Goal: Check status: Check status

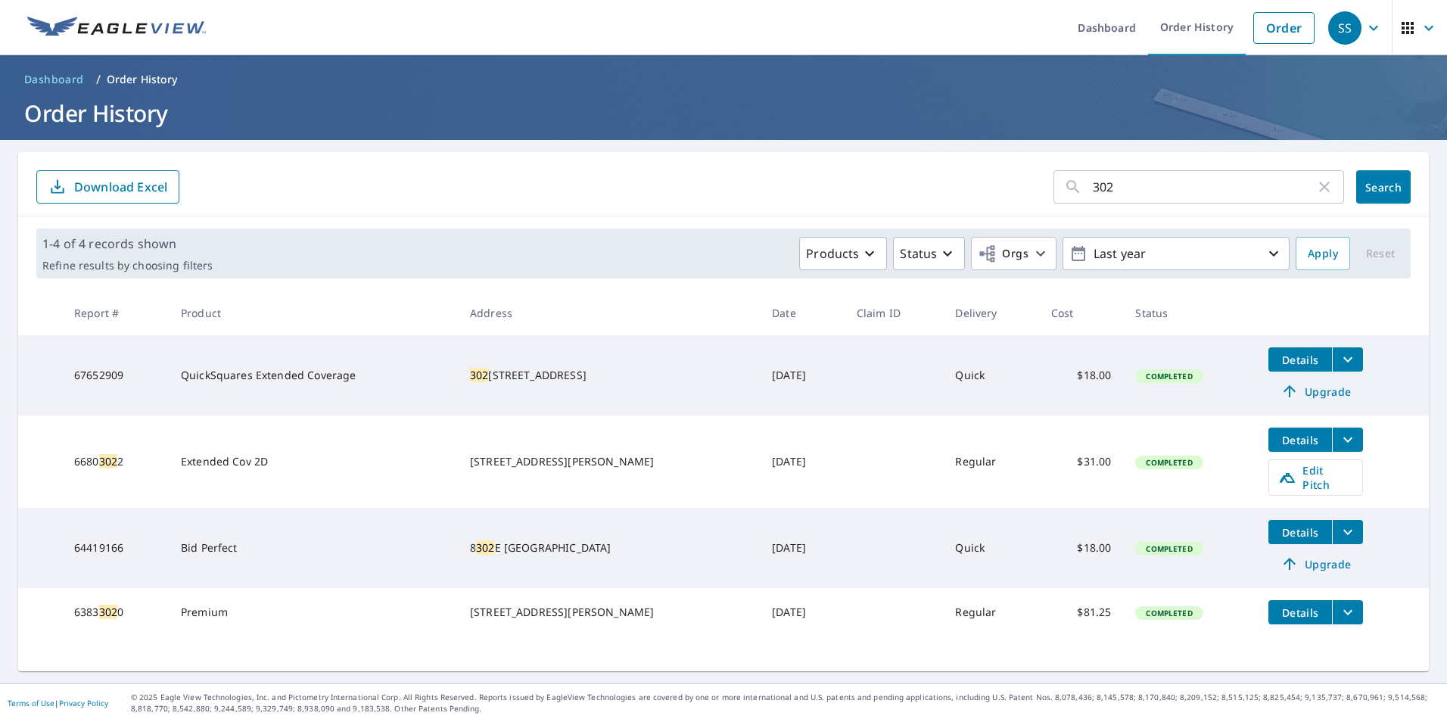
click at [1105, 191] on input "302" at bounding box center [1204, 187] width 222 height 42
type input "611"
click button "Search" at bounding box center [1383, 186] width 54 height 33
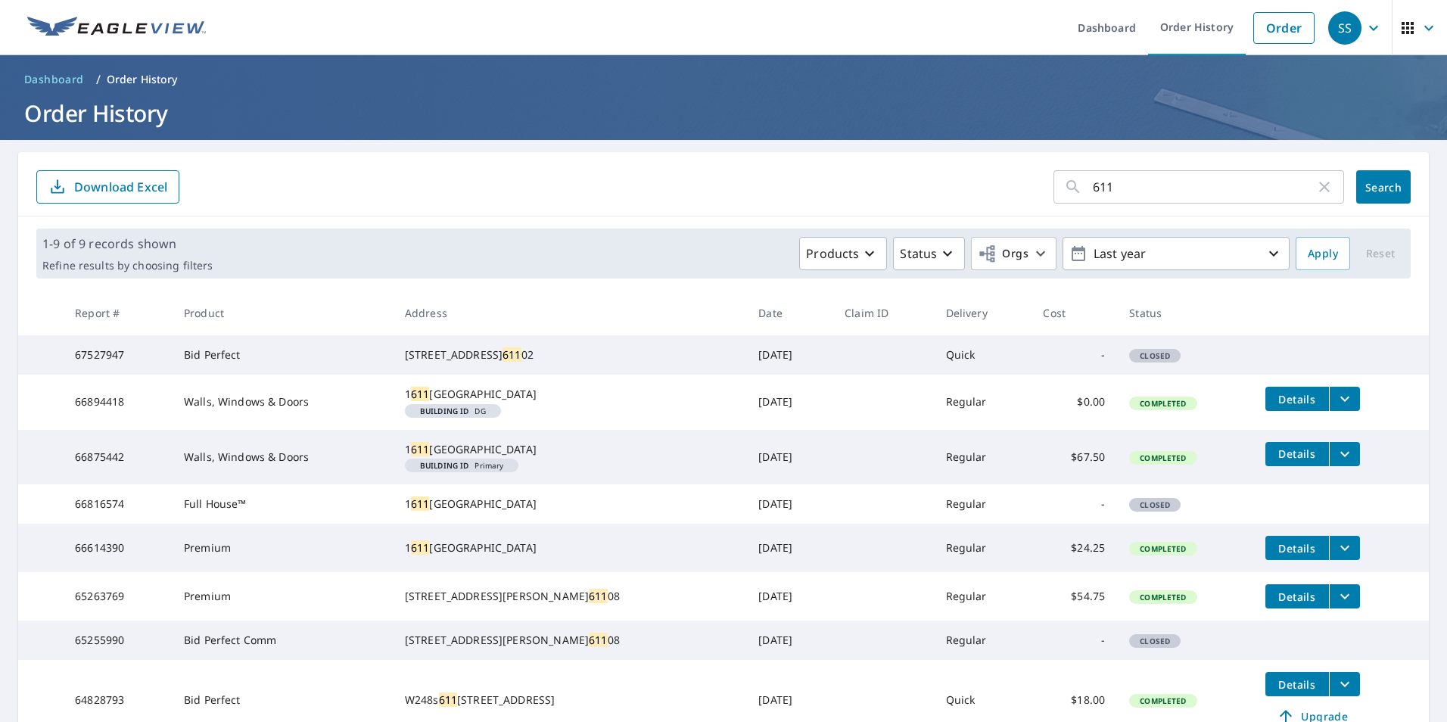
click at [1115, 196] on input "611" at bounding box center [1204, 187] width 222 height 42
type input "611 INDIGO"
click at [1383, 192] on span "Search" at bounding box center [1383, 187] width 30 height 14
